Goal: Task Accomplishment & Management: Manage account settings

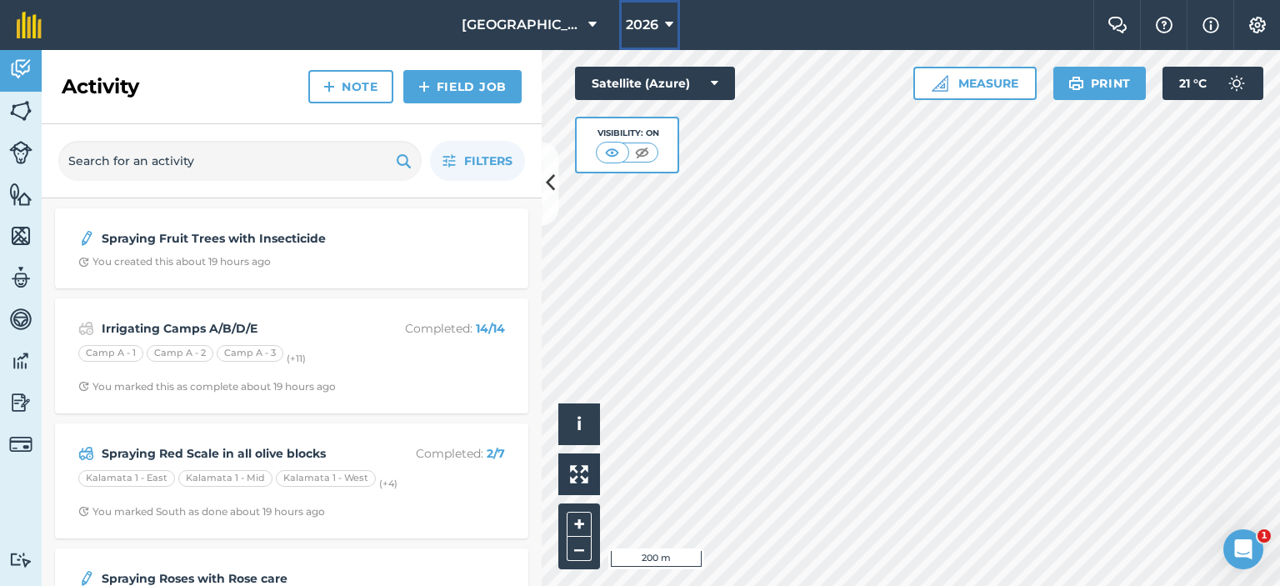
click at [629, 18] on span "2026" at bounding box center [642, 25] width 33 height 20
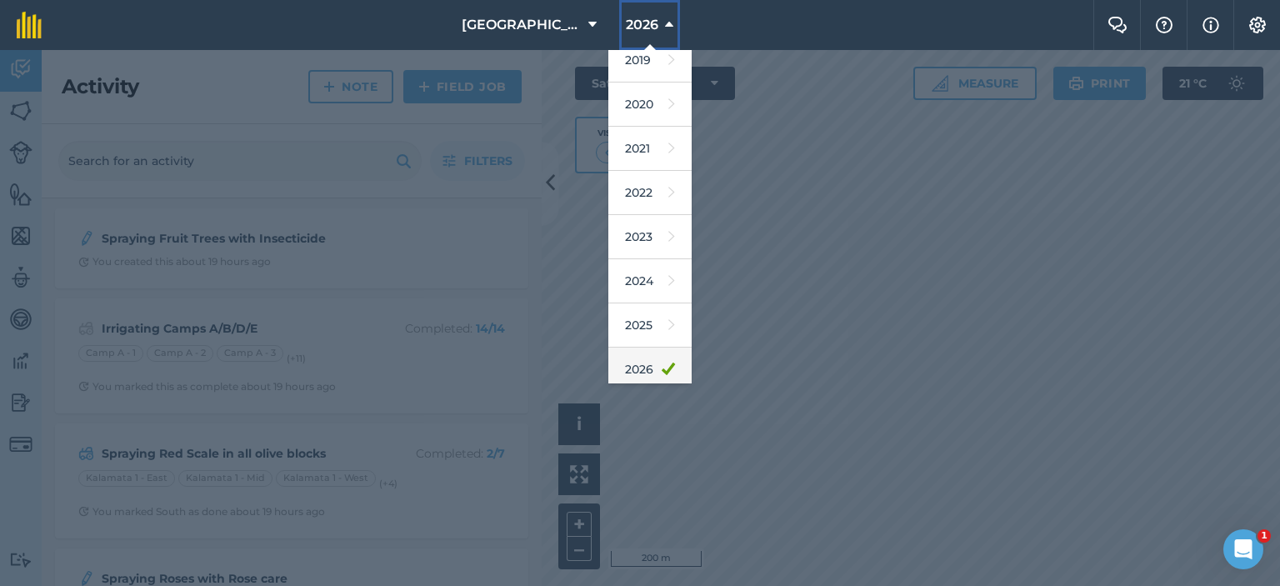
scroll to position [107, 0]
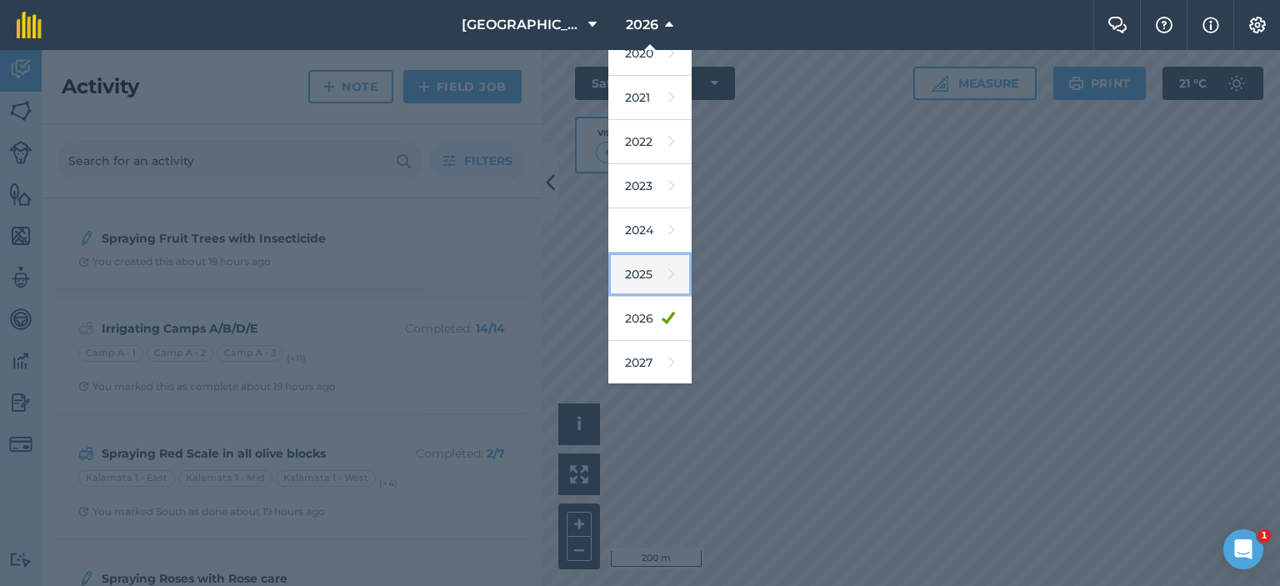
click at [640, 266] on link "2025" at bounding box center [649, 275] width 83 height 44
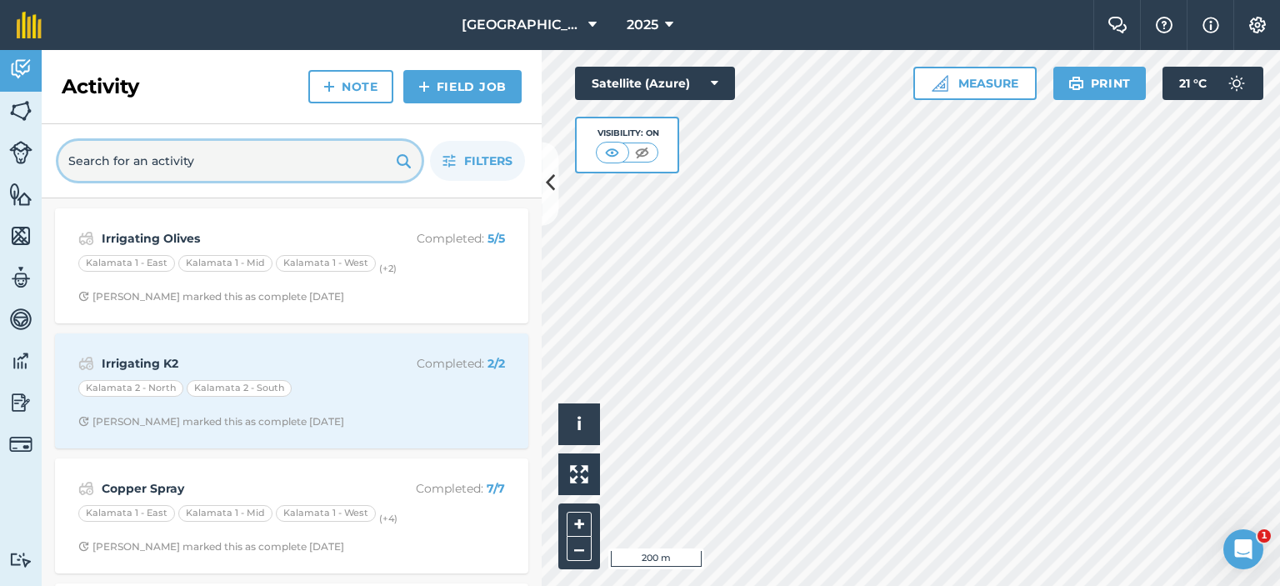
click at [327, 158] on input "text" at bounding box center [239, 161] width 363 height 40
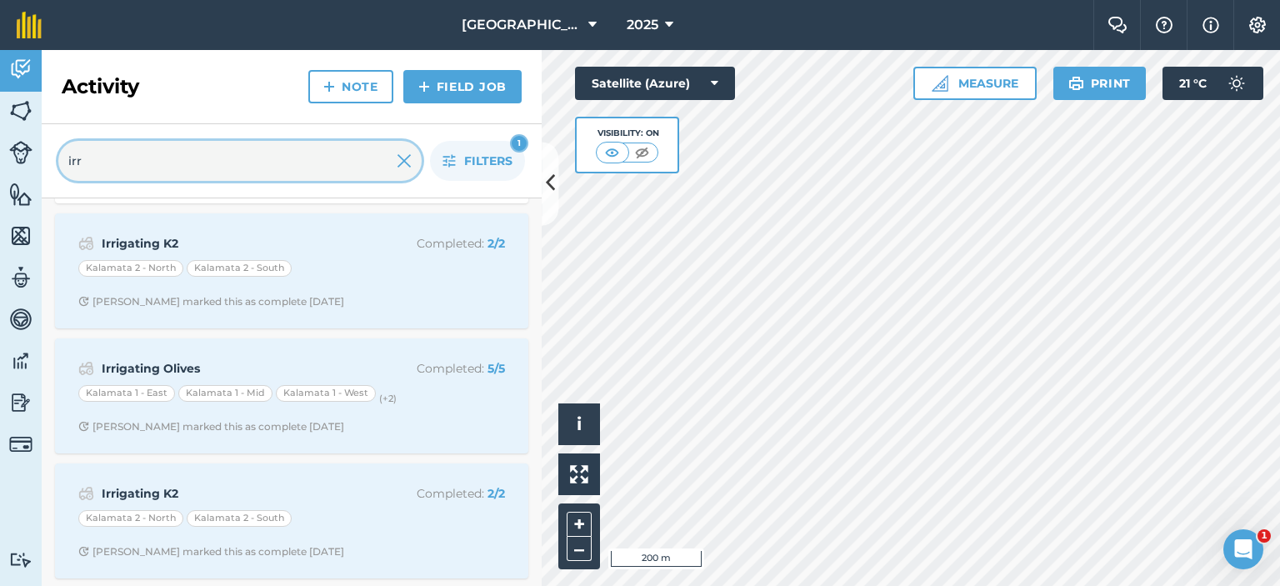
scroll to position [0, 0]
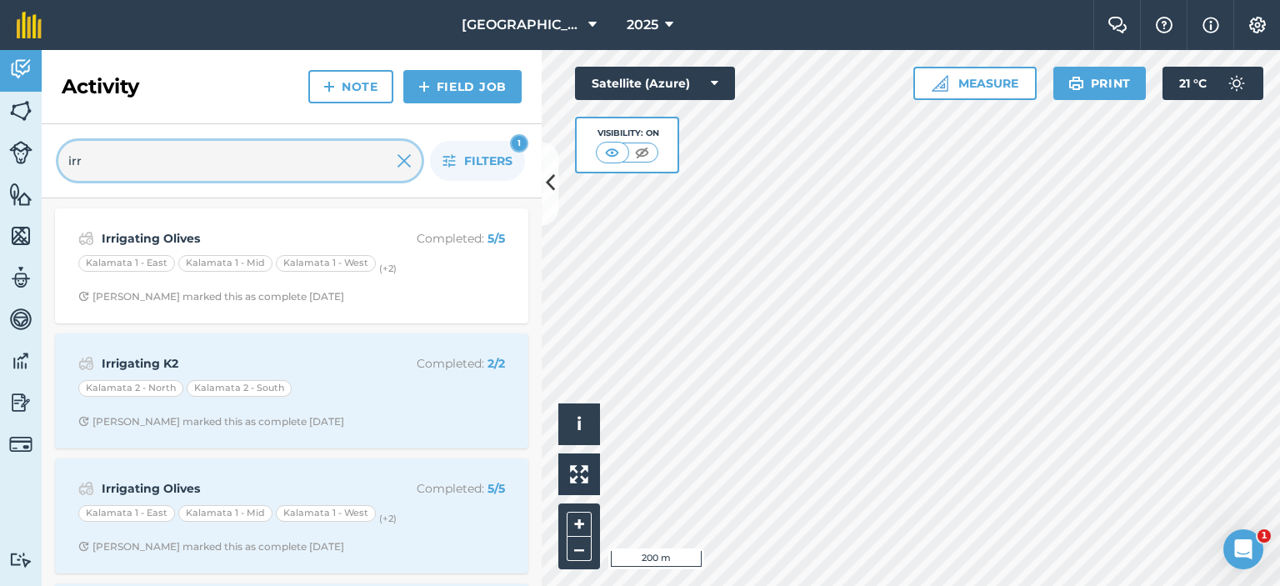
type input "irr"
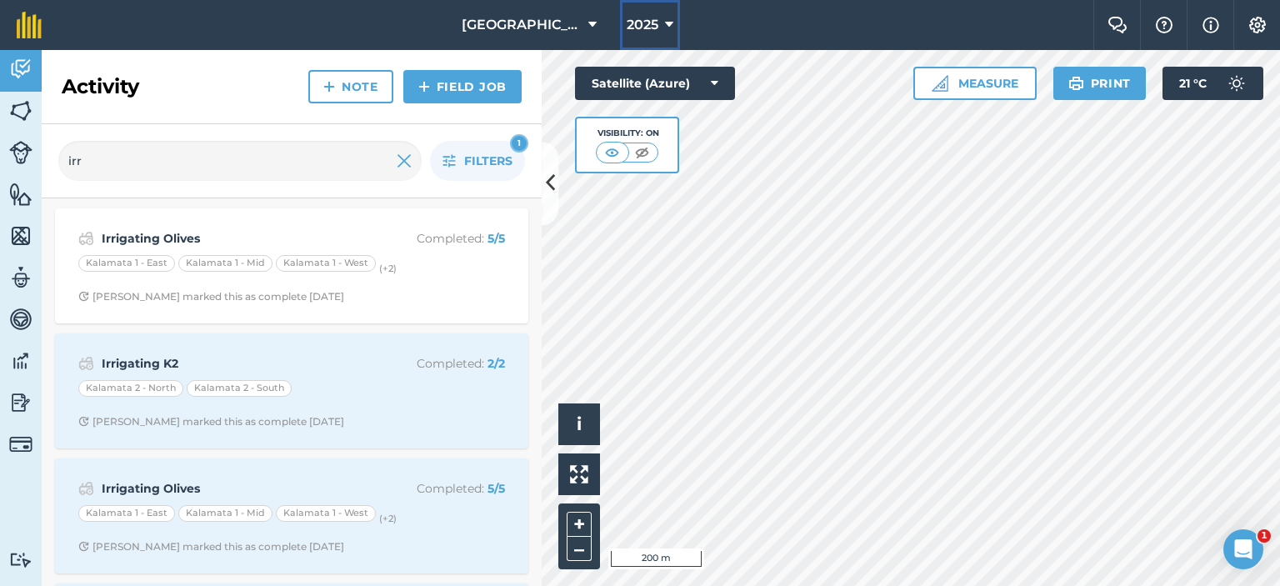
click at [657, 23] on button "2025" at bounding box center [650, 25] width 60 height 50
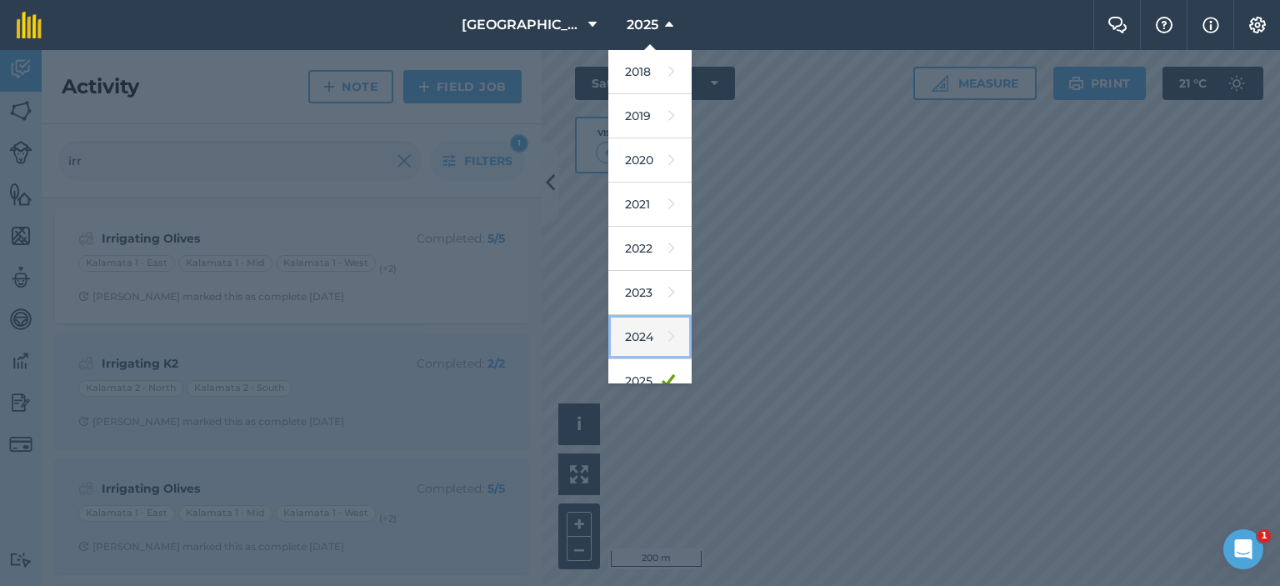
click at [641, 334] on link "2024" at bounding box center [649, 337] width 83 height 44
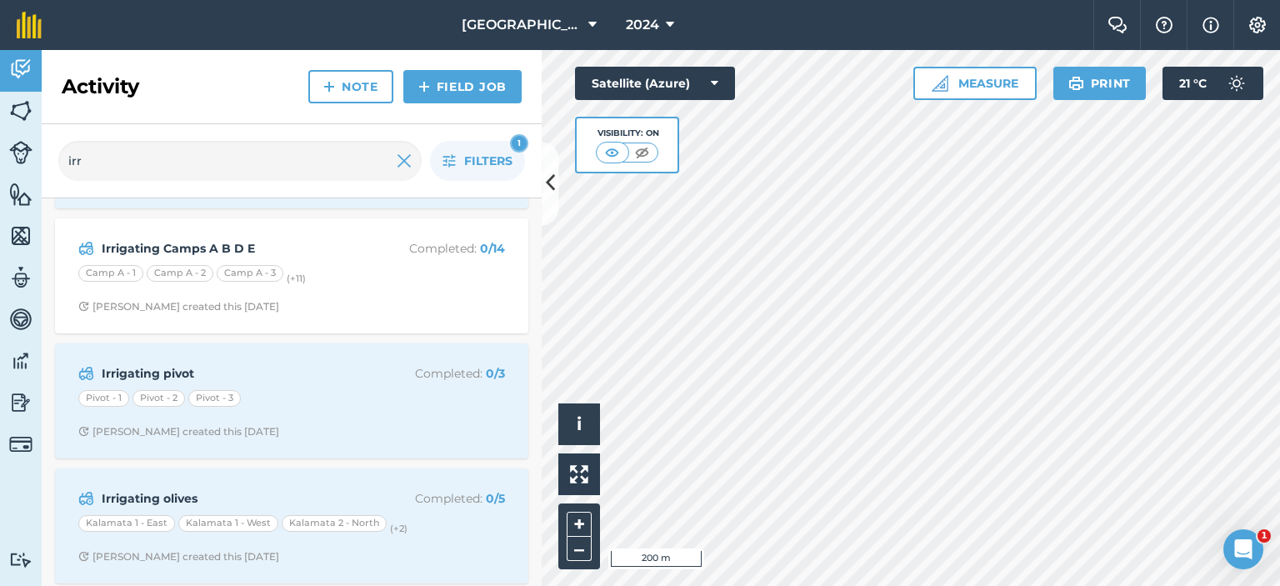
scroll to position [250, 0]
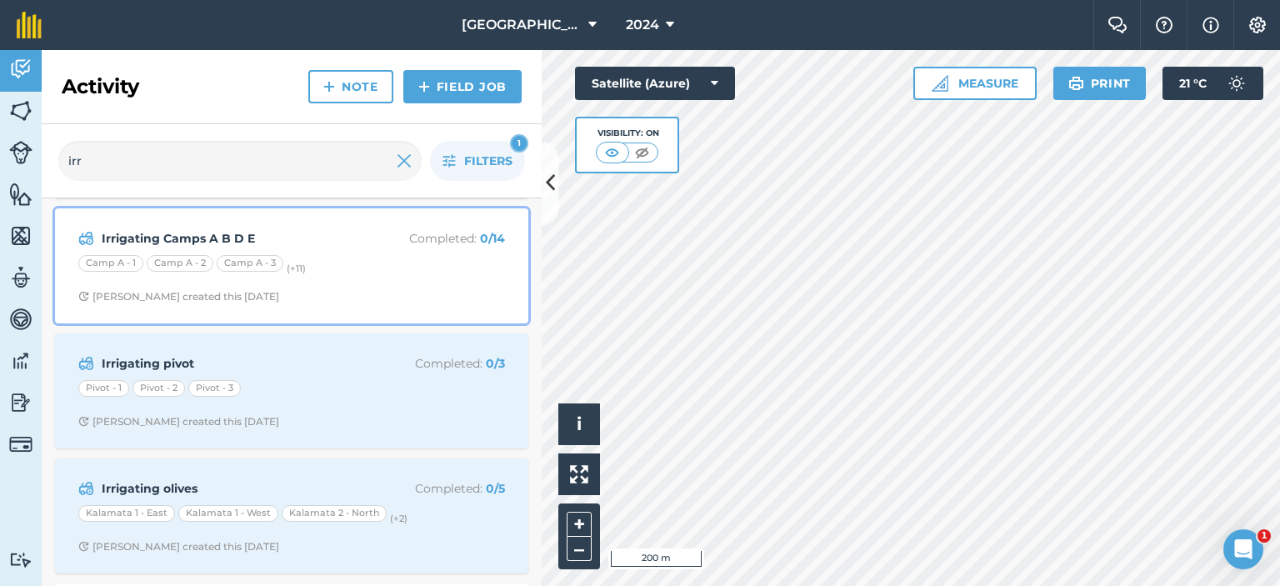
click at [312, 255] on div "Camp A - 1 Camp A - 2 Camp A - 3 (+ 11 )" at bounding box center [291, 266] width 427 height 22
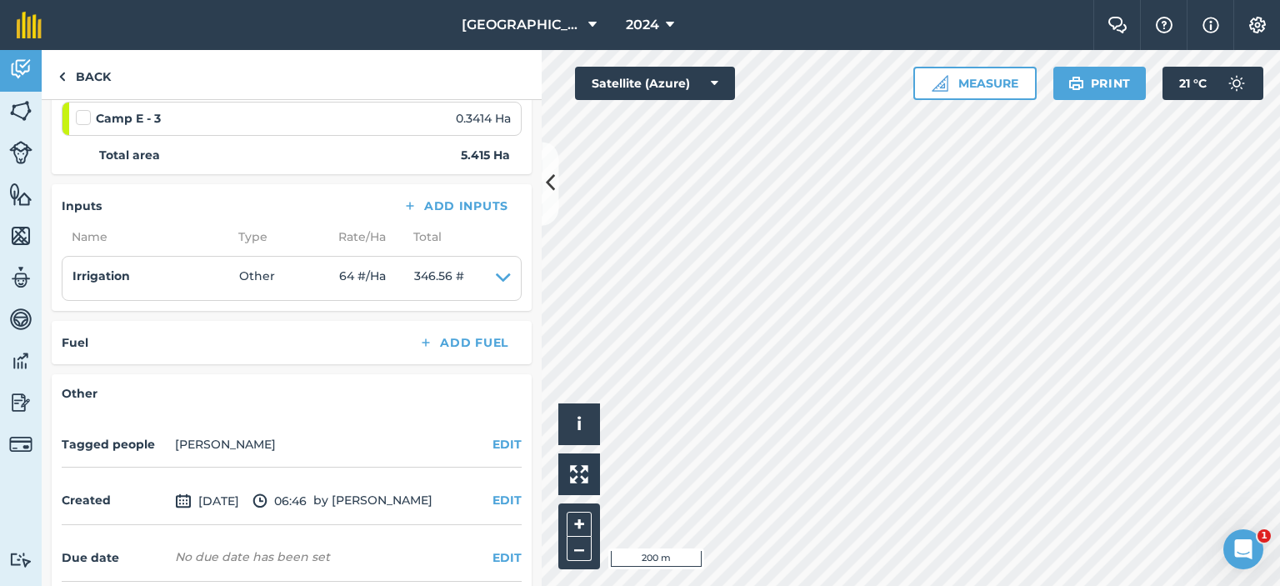
scroll to position [897, 0]
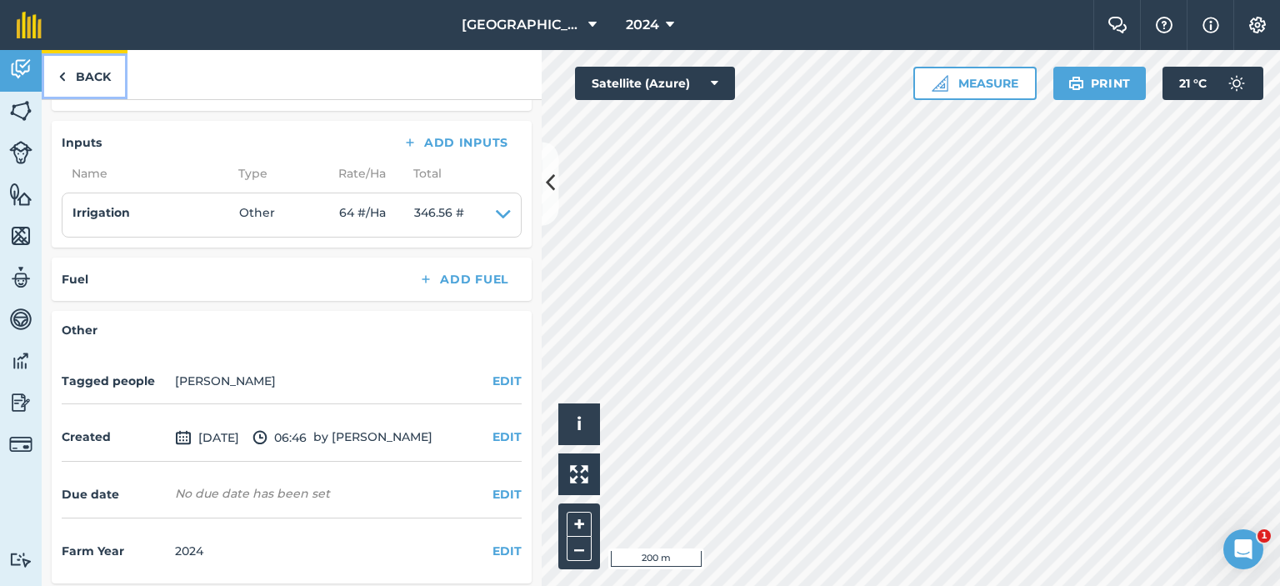
click at [83, 78] on link "Back" at bounding box center [85, 74] width 86 height 49
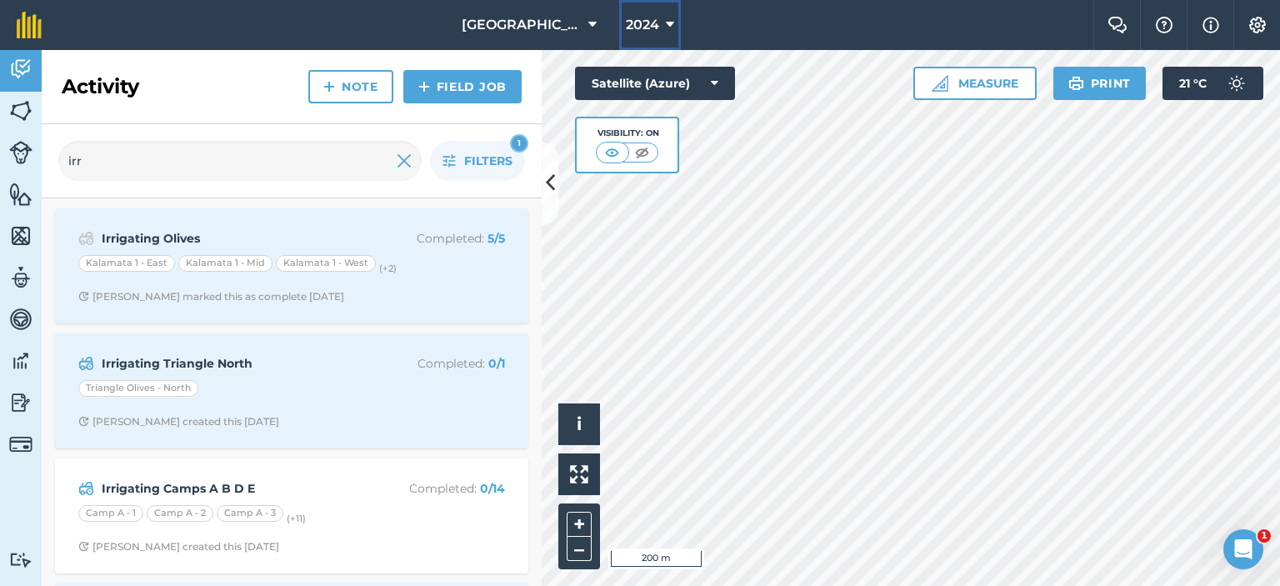
click at [649, 18] on span "2024" at bounding box center [642, 25] width 33 height 20
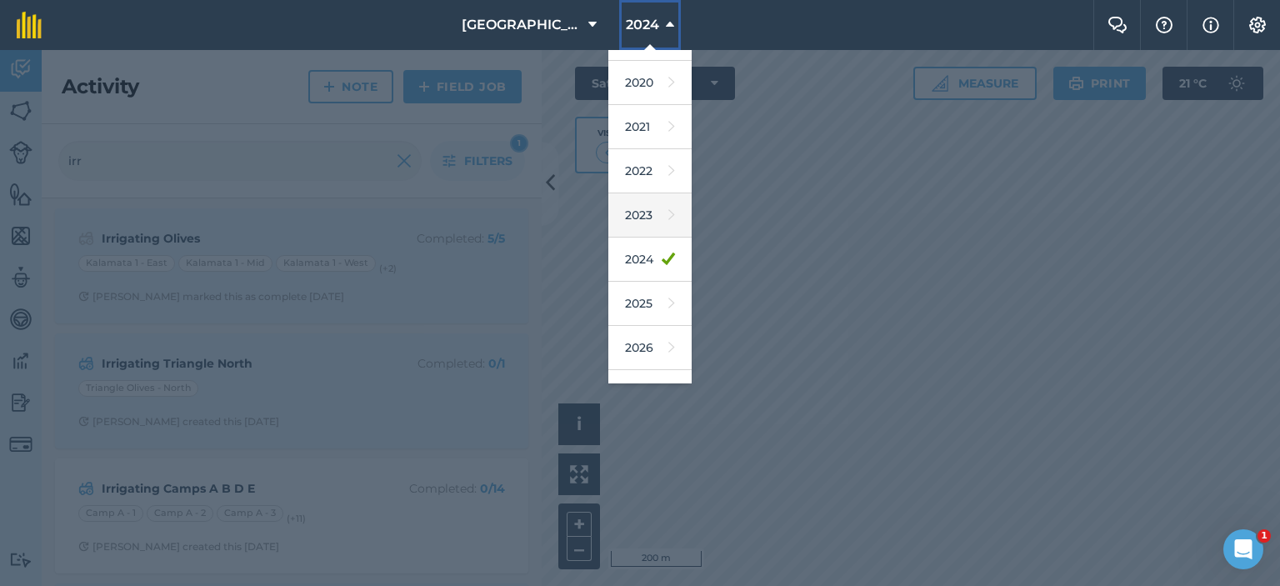
scroll to position [107, 0]
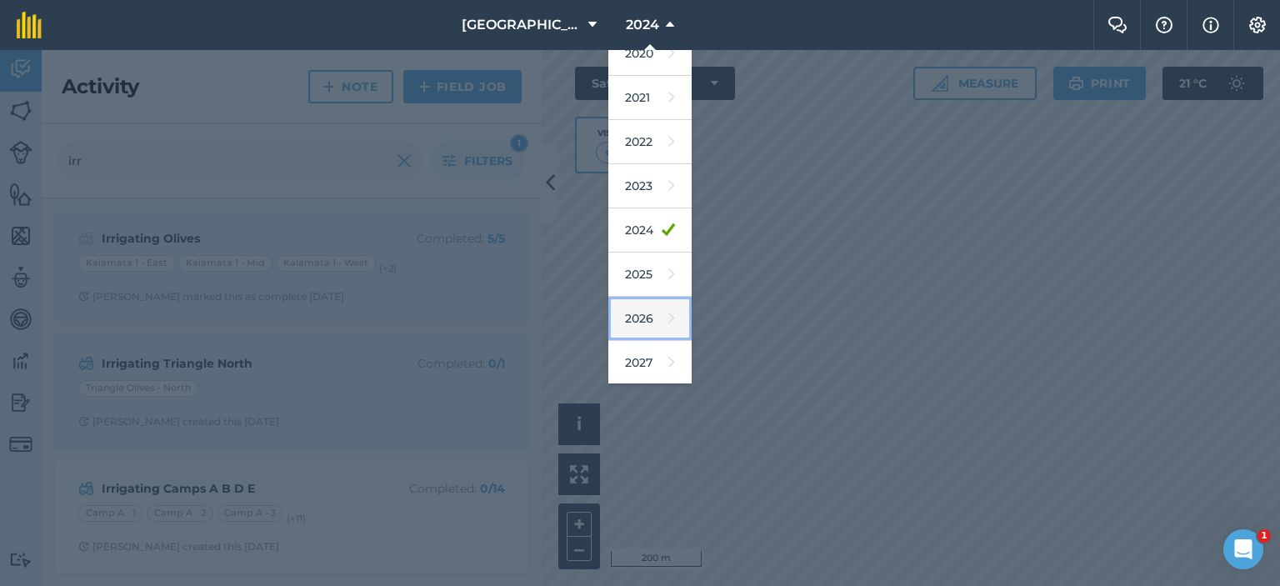
click at [668, 309] on icon at bounding box center [671, 318] width 7 height 23
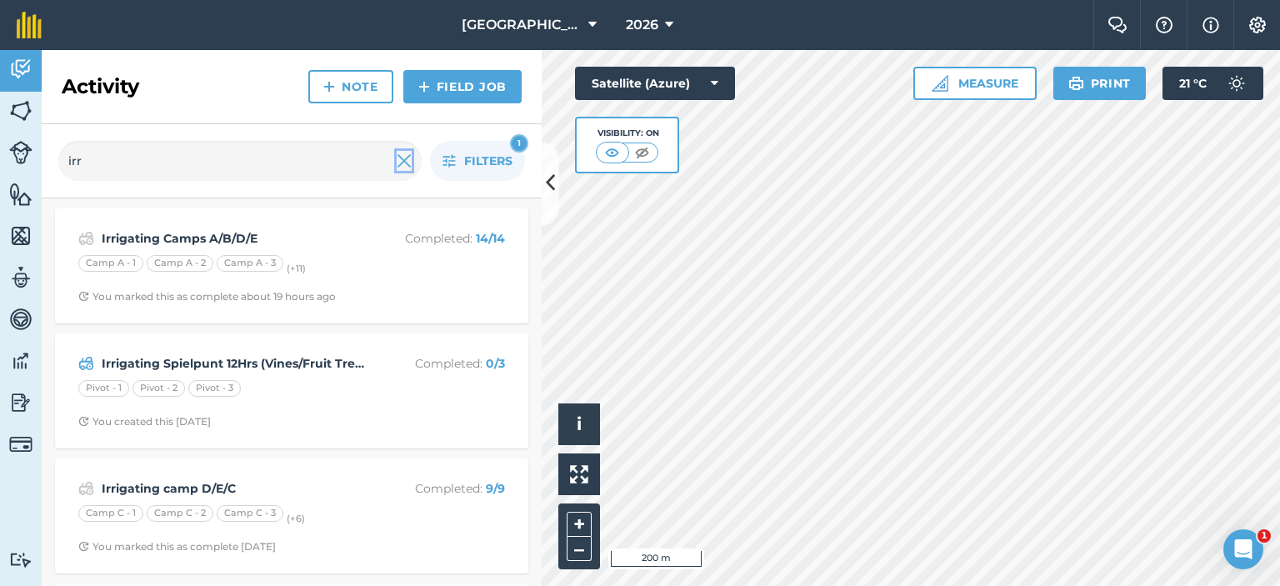
click at [408, 165] on img at bounding box center [404, 161] width 15 height 20
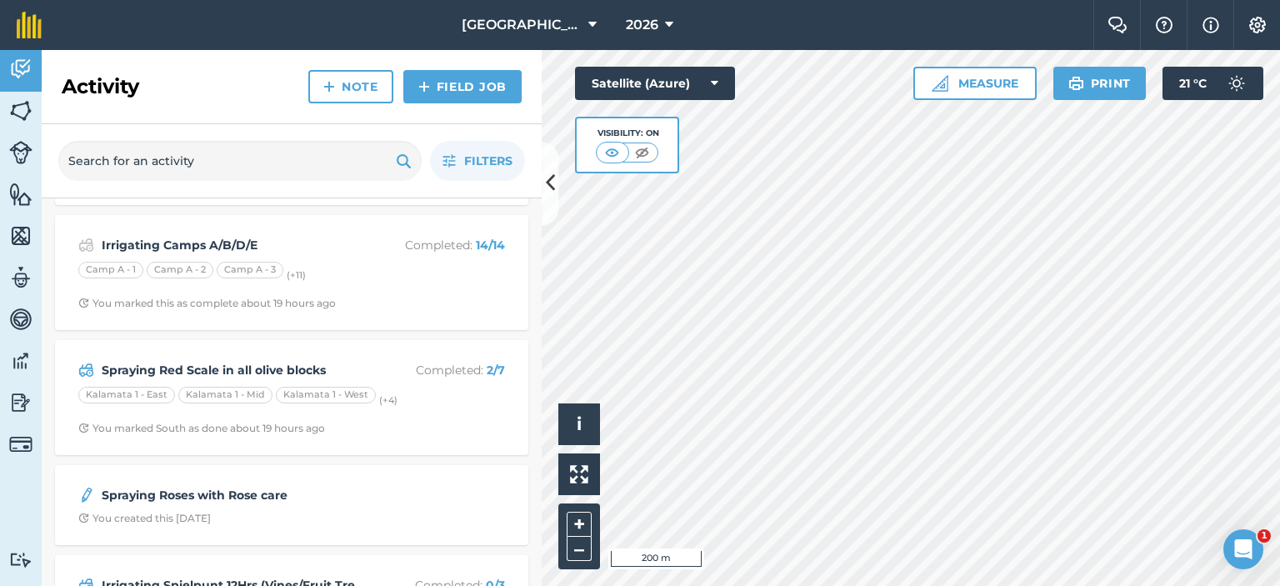
scroll to position [0, 0]
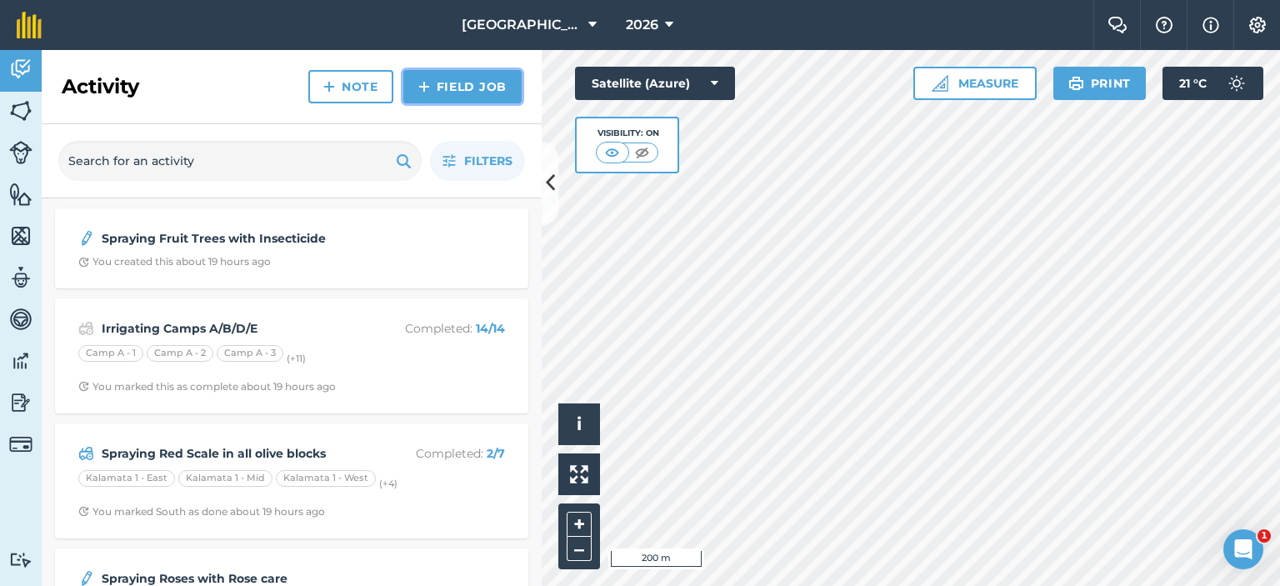
click at [458, 87] on link "Field Job" at bounding box center [462, 86] width 118 height 33
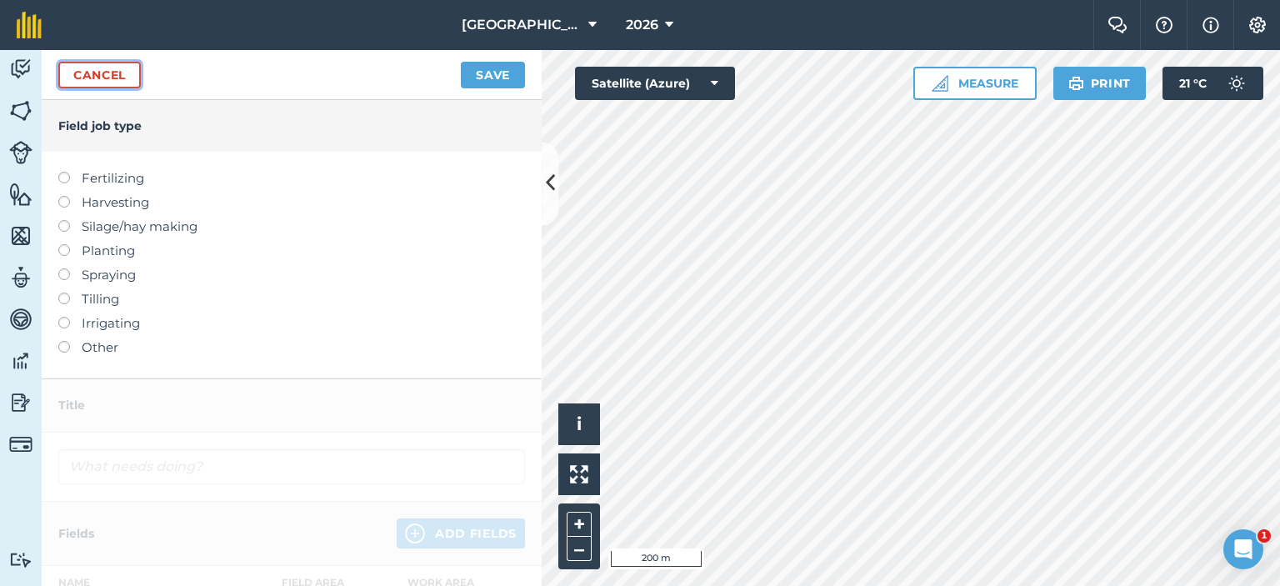
click at [119, 68] on link "Cancel" at bounding box center [99, 75] width 83 height 27
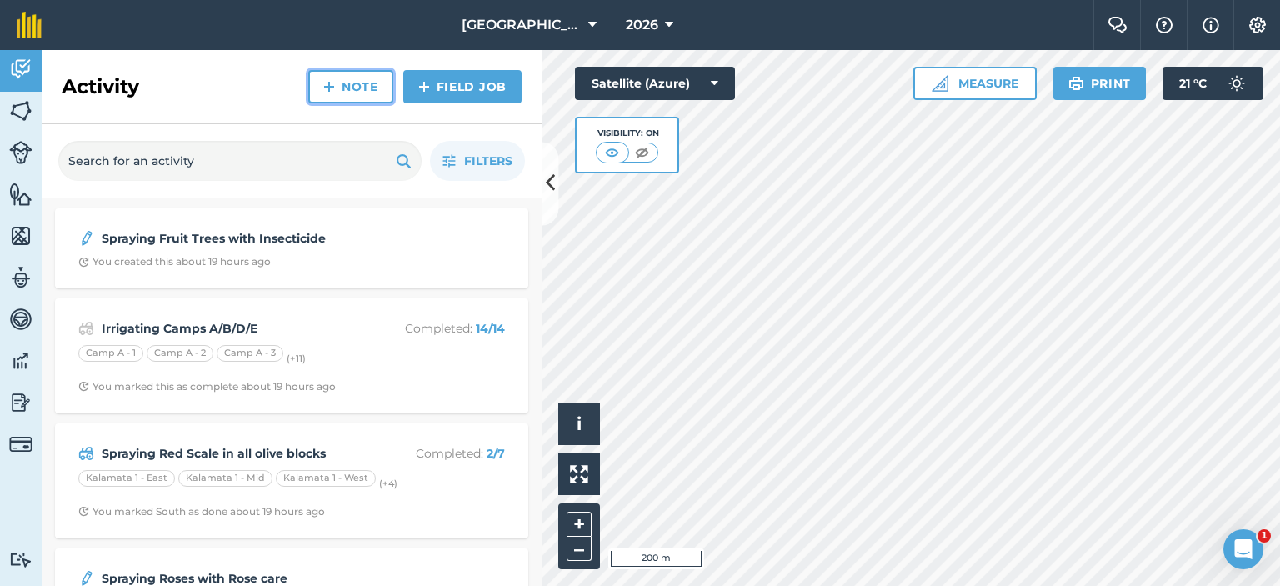
click at [352, 90] on link "Note" at bounding box center [350, 86] width 85 height 33
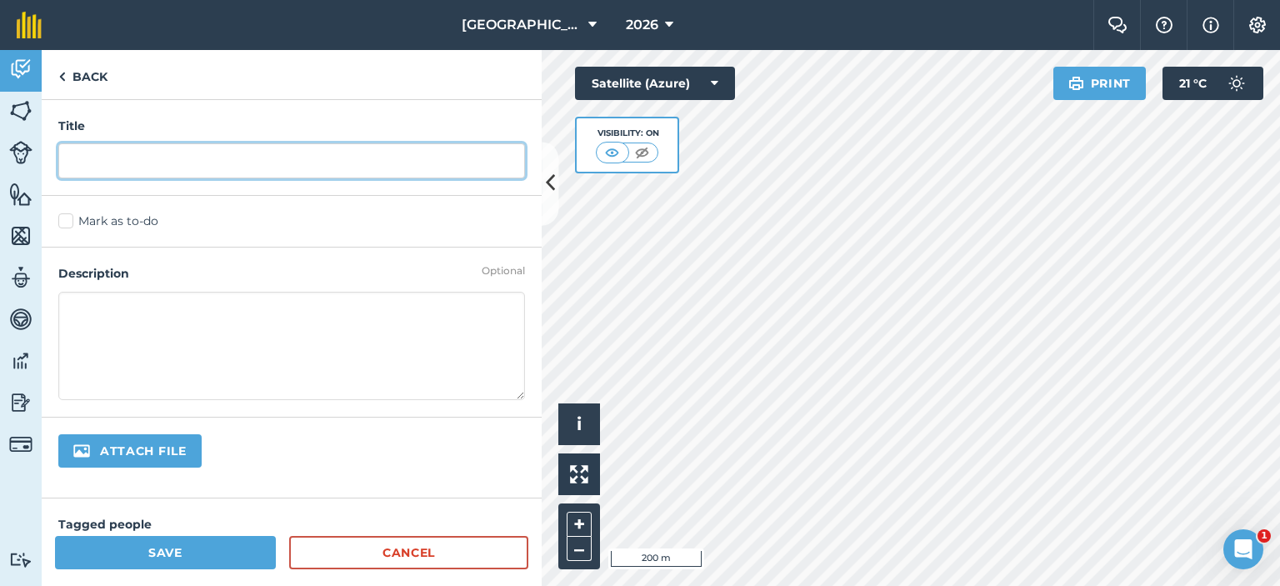
click at [286, 163] on input "text" at bounding box center [291, 160] width 467 height 35
type input "Irrigating garden"
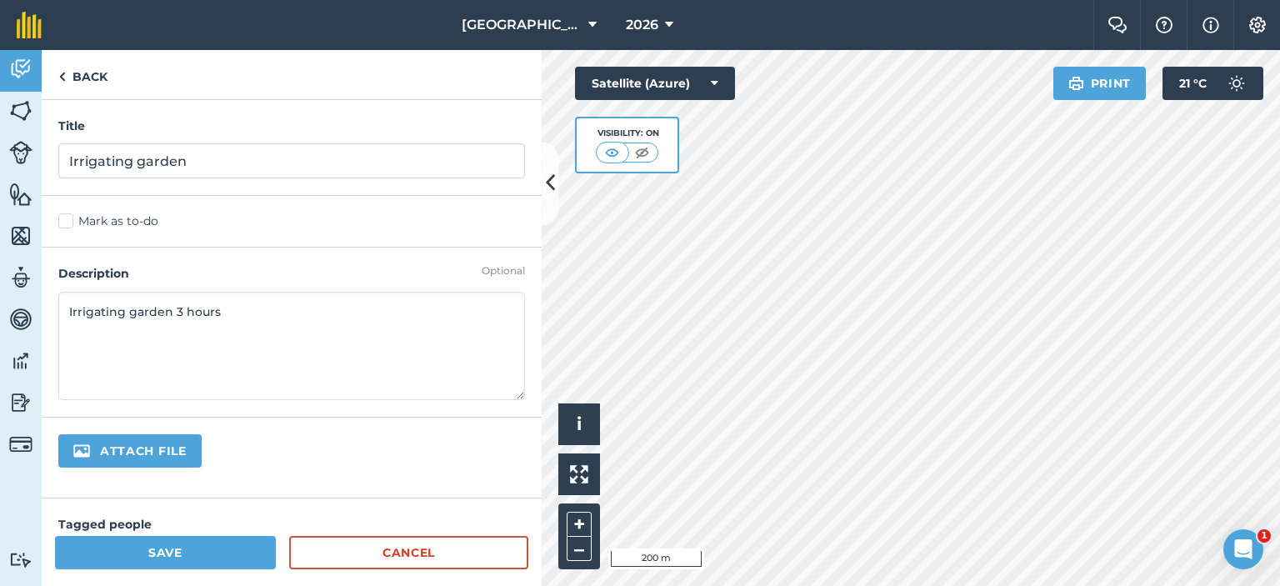
type textarea "Irrigating garden 3 hours"
click at [198, 546] on button "Save" at bounding box center [165, 552] width 221 height 33
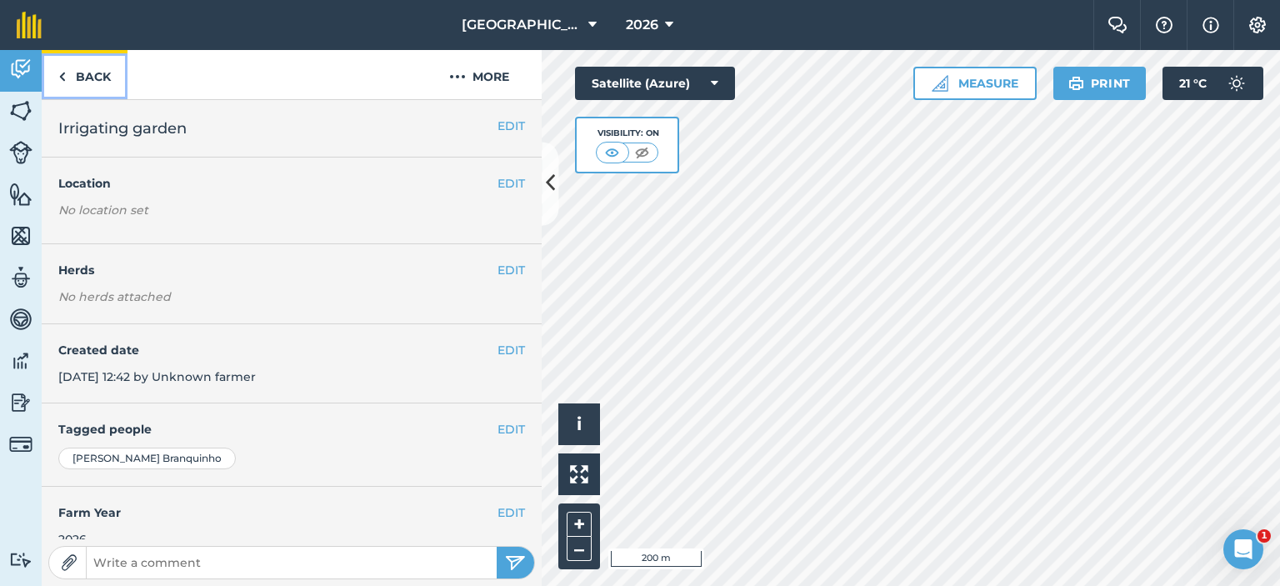
click at [73, 69] on link "Back" at bounding box center [85, 74] width 86 height 49
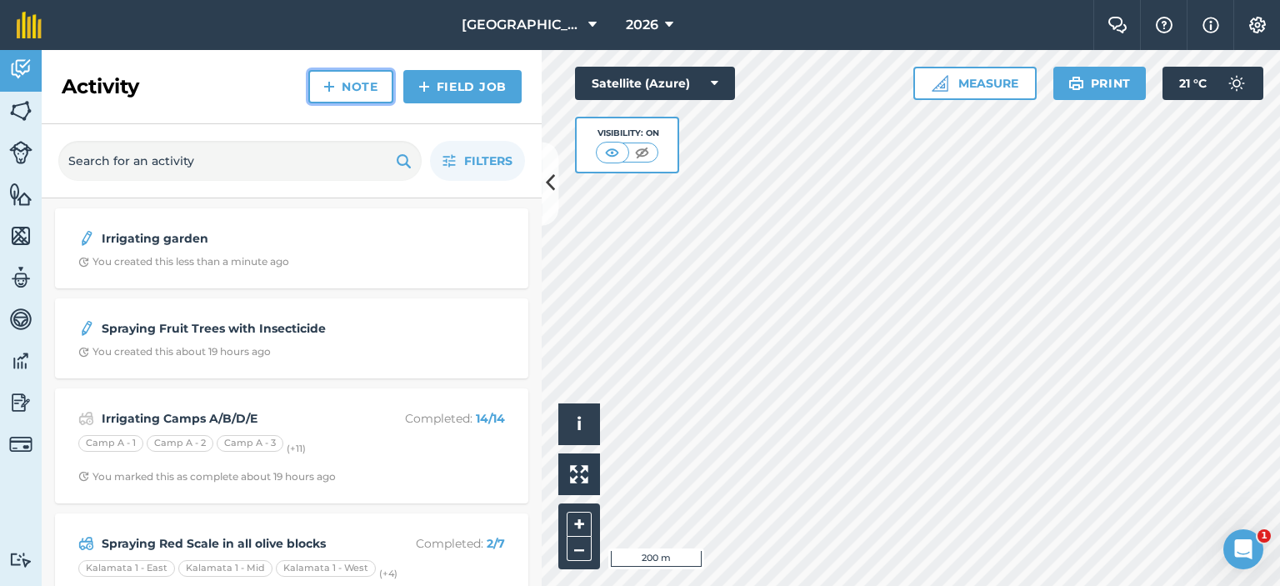
click at [353, 86] on link "Note" at bounding box center [350, 86] width 85 height 33
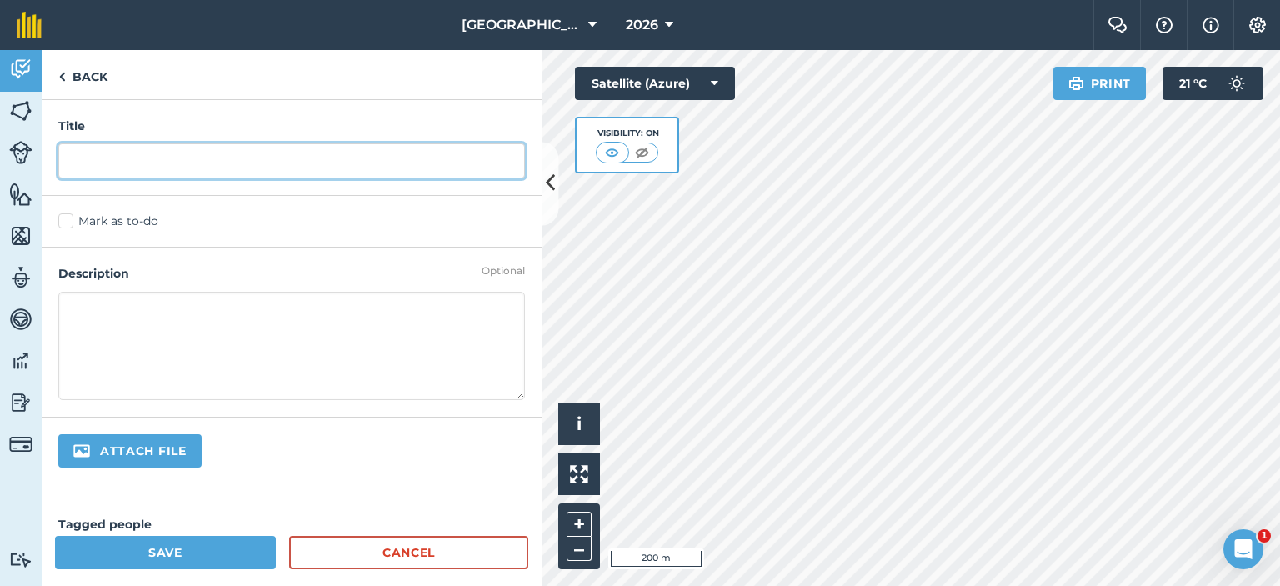
click at [262, 164] on input "text" at bounding box center [291, 160] width 467 height 35
type input "Fixed leak by shed"
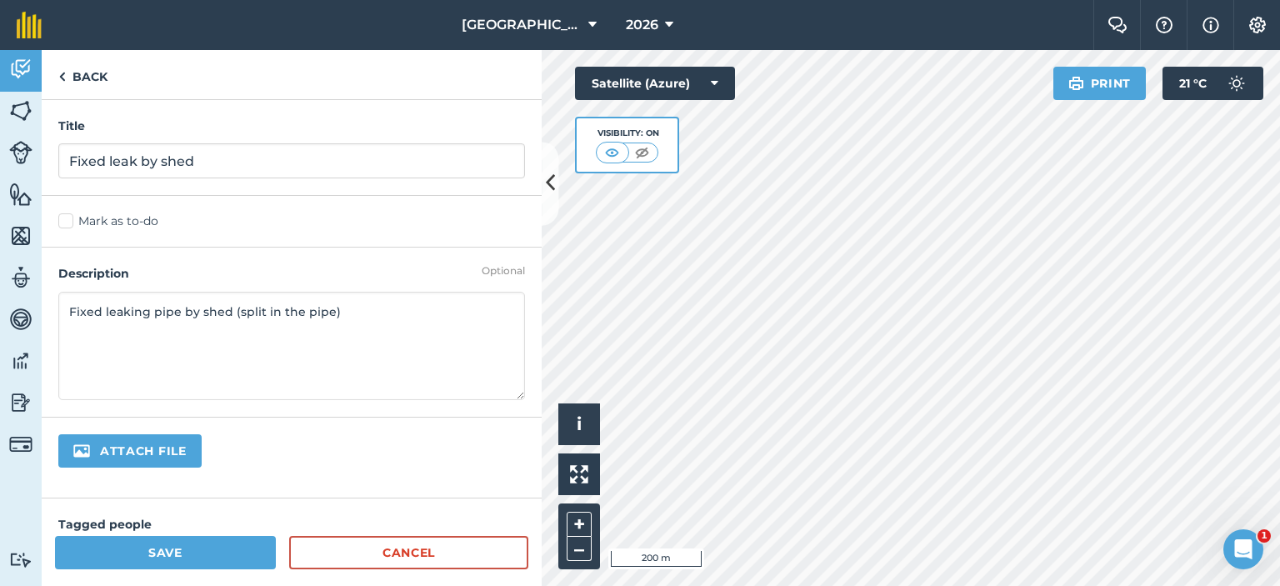
type textarea "Fixed leaking pipe by shed (split in the pipe)"
click at [222, 545] on button "Save" at bounding box center [165, 552] width 221 height 33
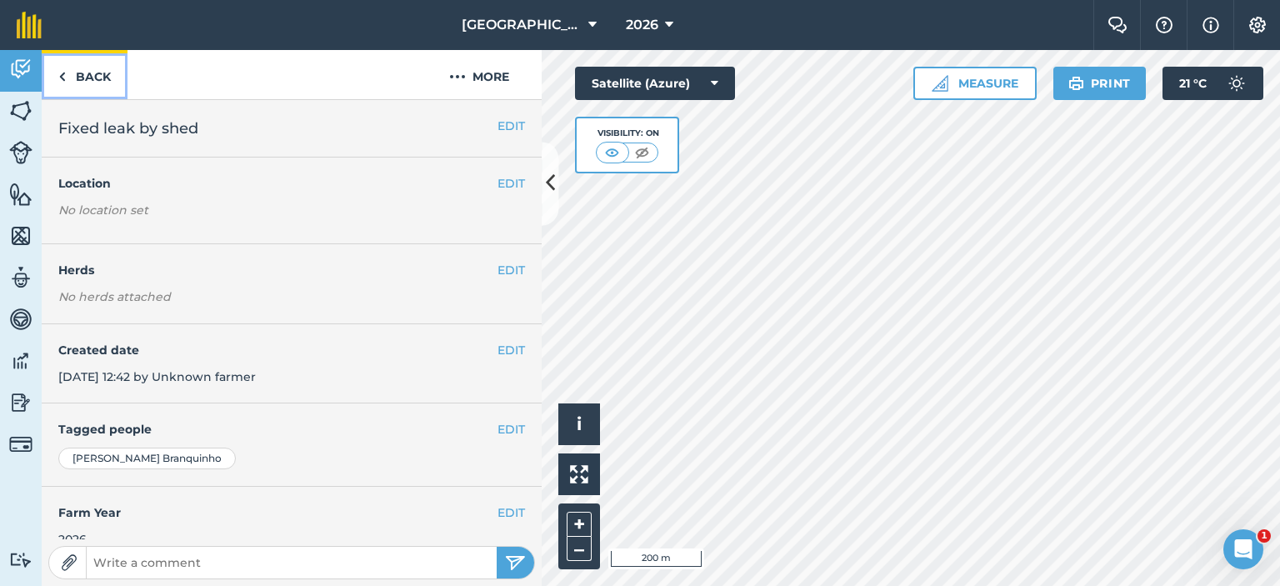
click at [100, 73] on link "Back" at bounding box center [85, 74] width 86 height 49
